Goal: Ask a question: Seek information or help from site administrators or community

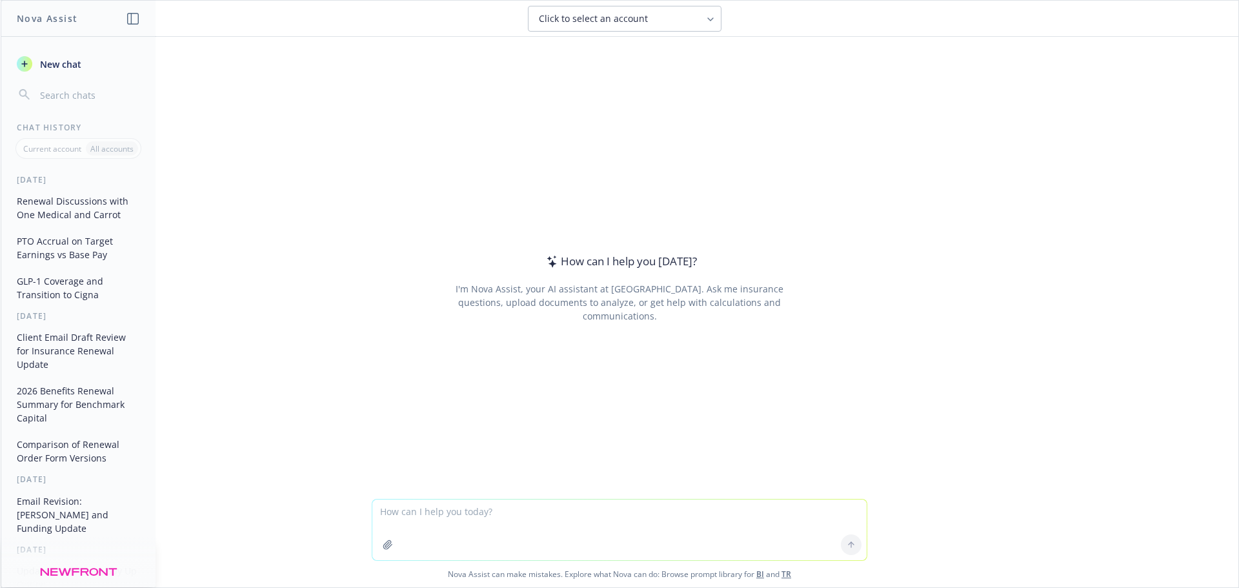
click at [494, 516] on textarea at bounding box center [619, 530] width 495 height 61
type textarea "Any idea how a fully insured Aetna plan in [US_STATE] for mid-market is current…"
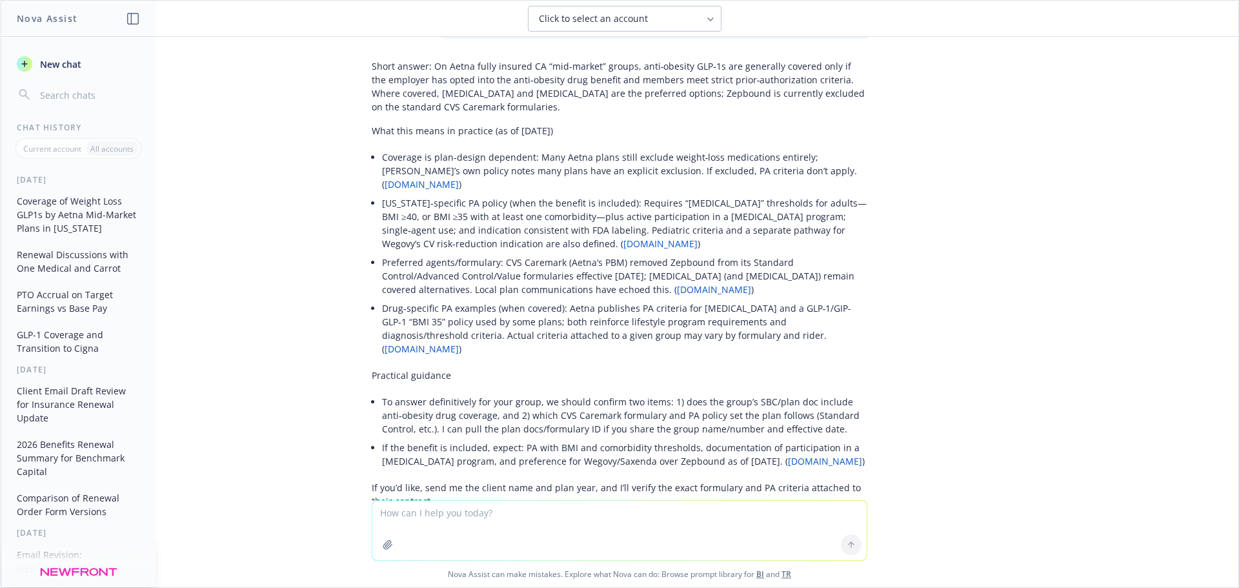
scroll to position [65, 0]
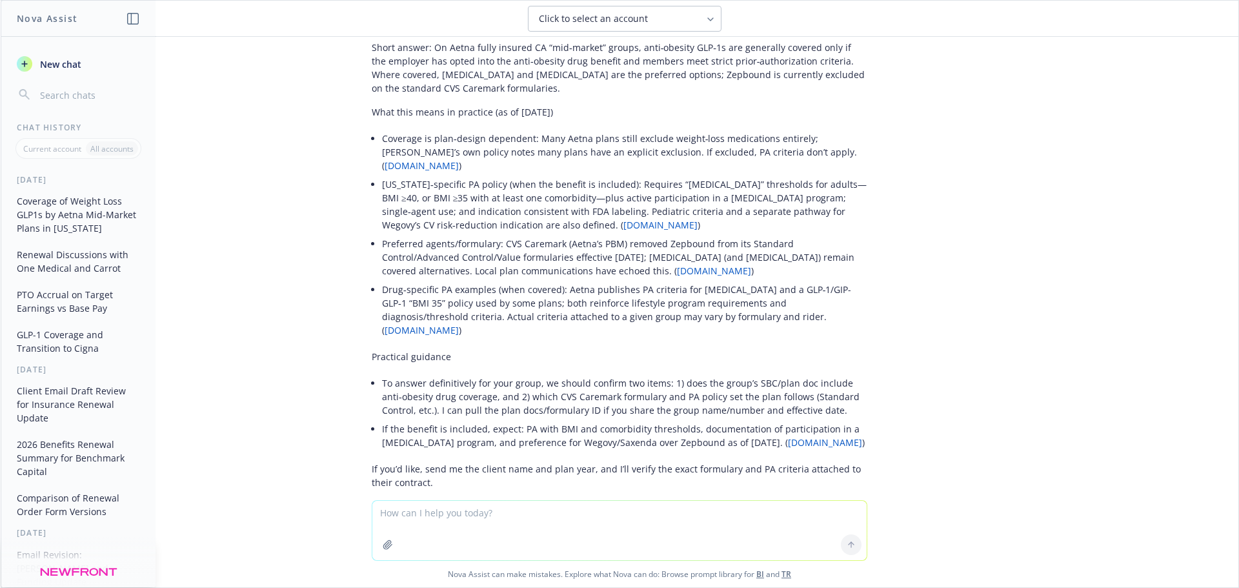
click at [818, 436] on link "[DOMAIN_NAME]" at bounding box center [825, 442] width 74 height 12
click at [631, 219] on link "[DOMAIN_NAME]" at bounding box center [661, 225] width 74 height 12
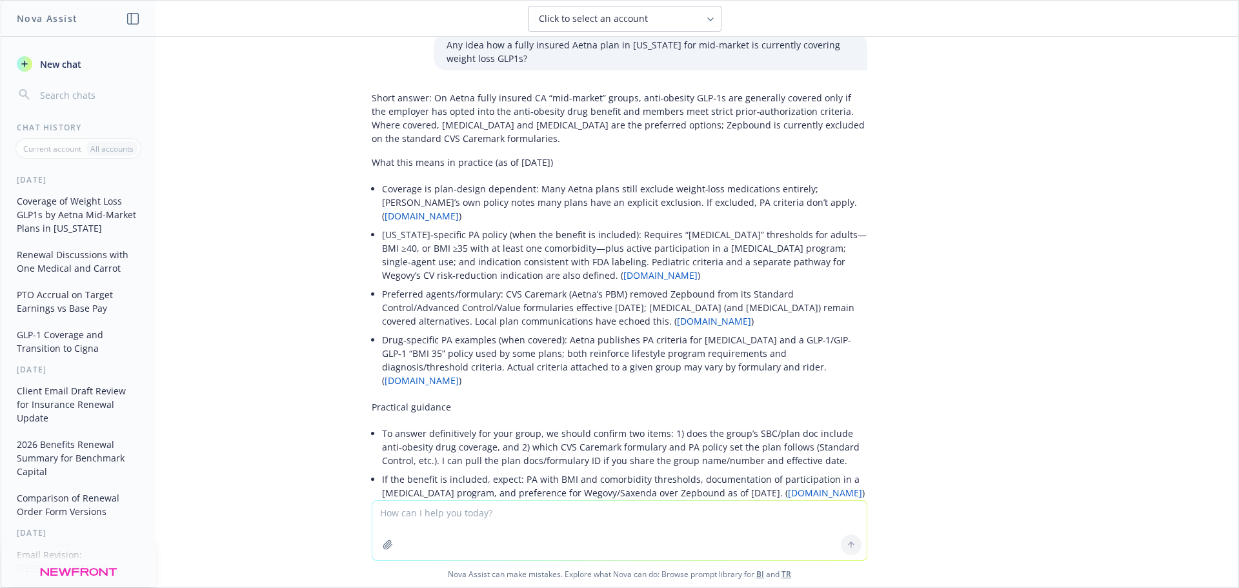
scroll to position [0, 0]
